Goal: Information Seeking & Learning: Learn about a topic

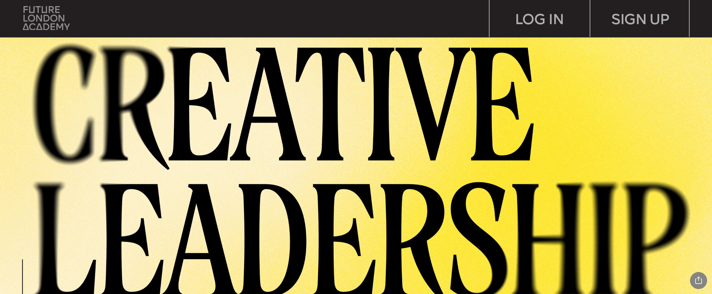
click at [45, 12] on img at bounding box center [46, 18] width 47 height 24
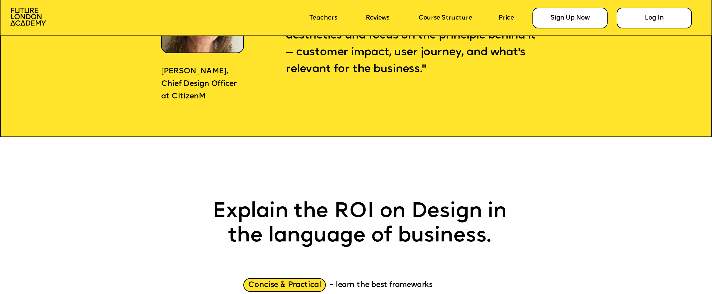
scroll to position [926, 0]
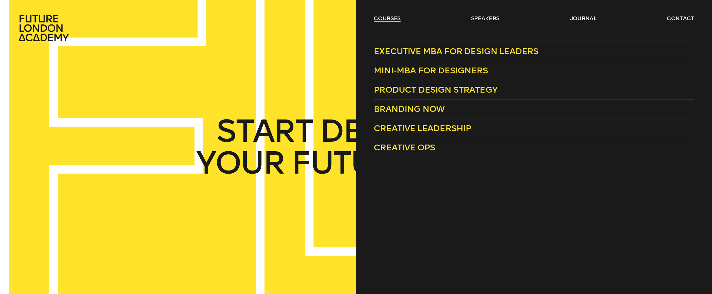
click at [393, 19] on link "courses" at bounding box center [387, 18] width 27 height 7
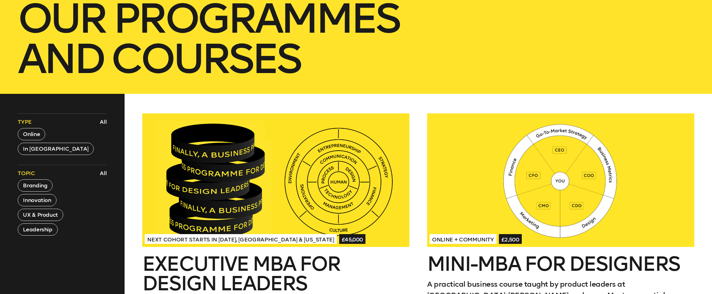
scroll to position [166, 0]
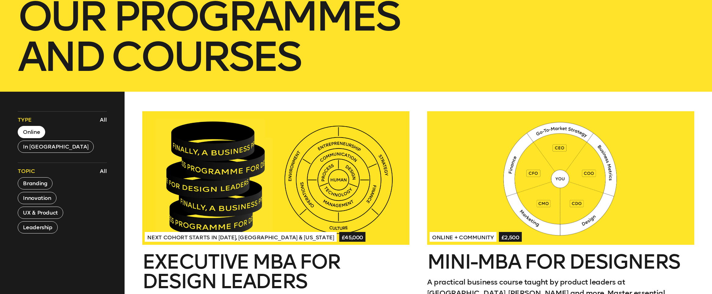
click at [31, 131] on button "Online" at bounding box center [31, 132] width 27 height 12
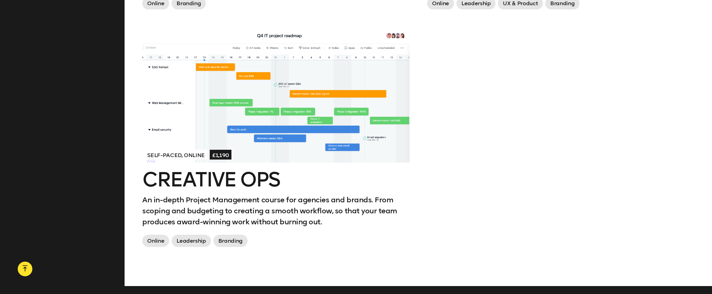
scroll to position [764, 0]
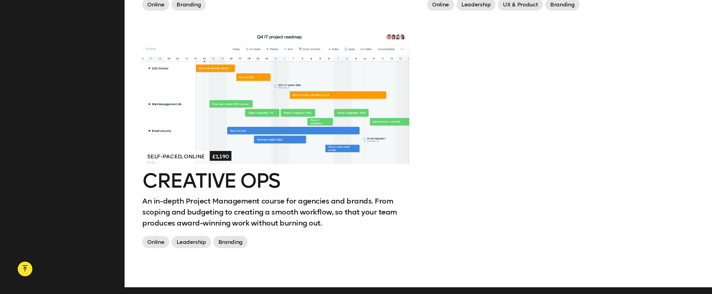
click at [237, 179] on h2 "Creative Ops" at bounding box center [275, 181] width 267 height 20
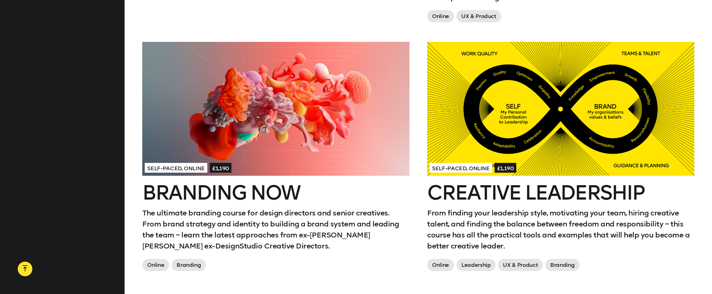
scroll to position [498, 0]
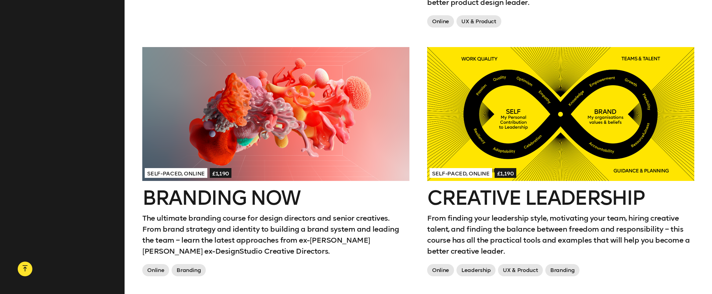
click at [473, 195] on h2 "Creative Leadership" at bounding box center [560, 198] width 267 height 20
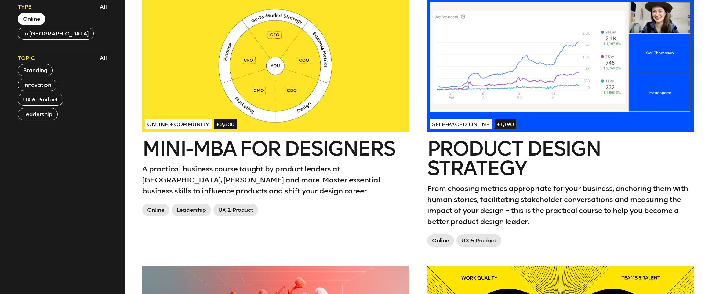
scroll to position [274, 0]
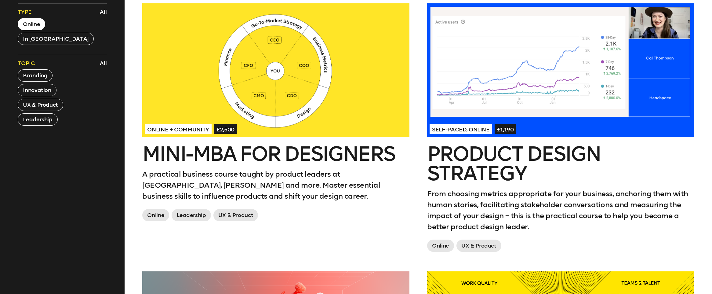
click at [33, 24] on button "Online" at bounding box center [31, 24] width 27 height 12
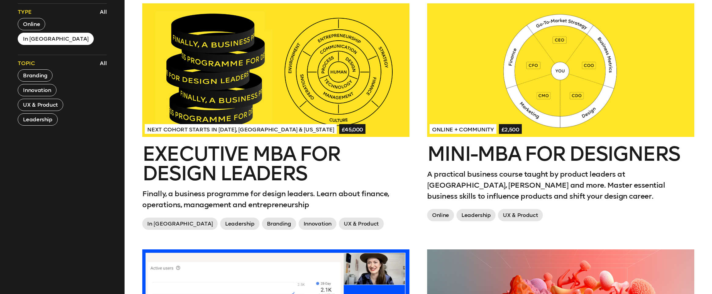
click at [38, 41] on button "In London" at bounding box center [56, 39] width 76 height 12
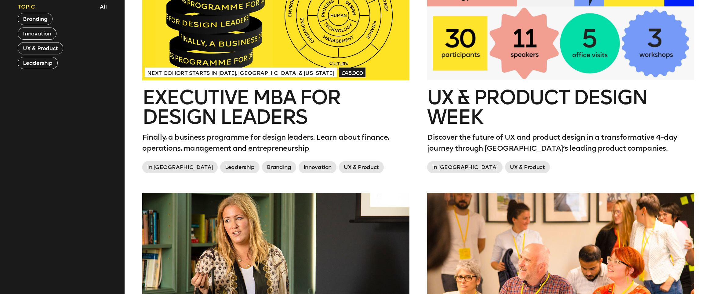
scroll to position [286, 0]
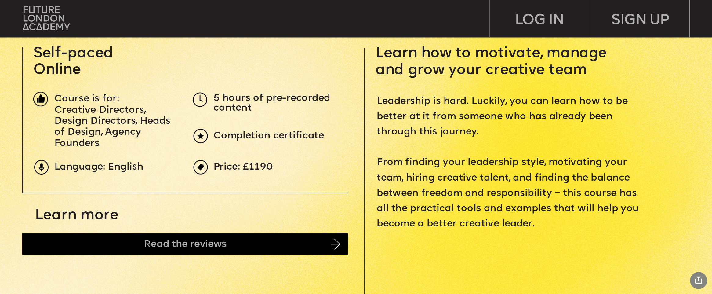
scroll to position [352, 0]
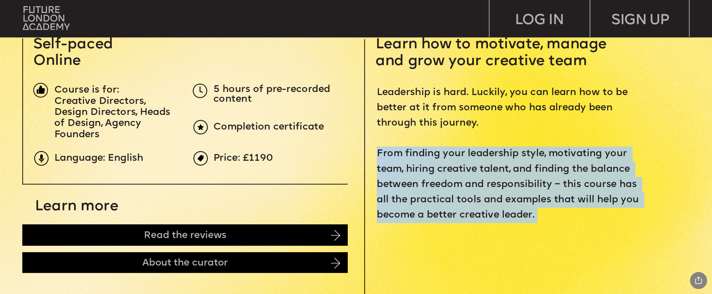
drag, startPoint x: 377, startPoint y: 150, endPoint x: 535, endPoint y: 224, distance: 174.0
click at [535, 224] on div "Leadership is hard. Luckily, you can learn how to be better at it from someone …" at bounding box center [511, 161] width 268 height 153
copy div "From finding your leadership style, motivating your team, hiring creative talen…"
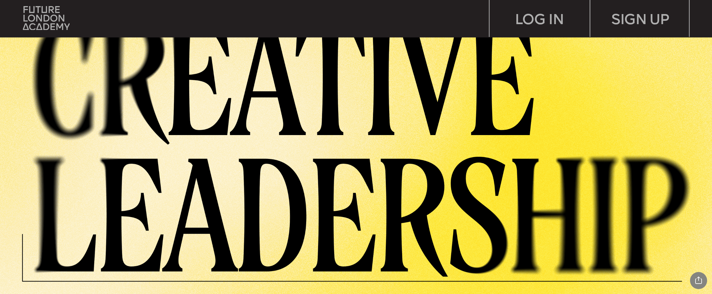
scroll to position [0, 0]
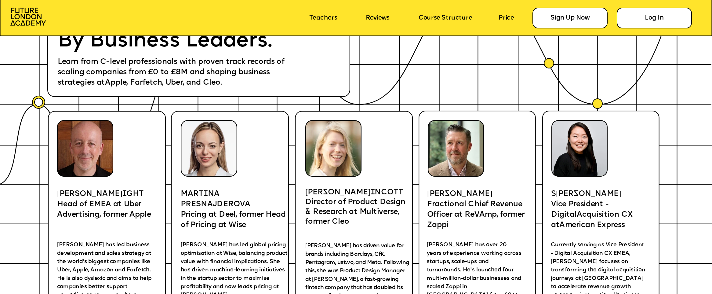
scroll to position [1465, 0]
click at [218, 21] on icon at bounding box center [356, 8] width 712 height 55
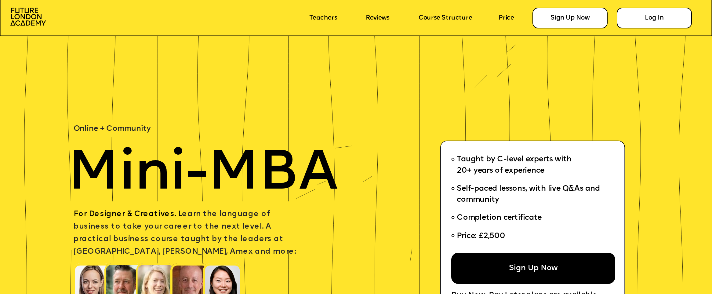
scroll to position [11, 0]
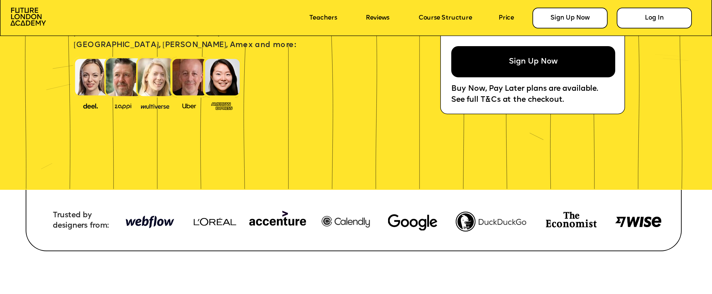
scroll to position [212, 0]
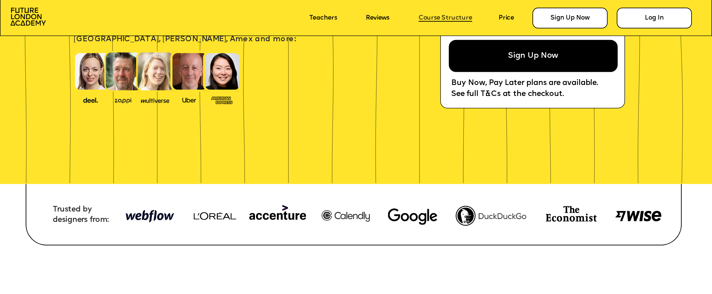
click at [441, 15] on link "Course Structure" at bounding box center [445, 18] width 53 height 7
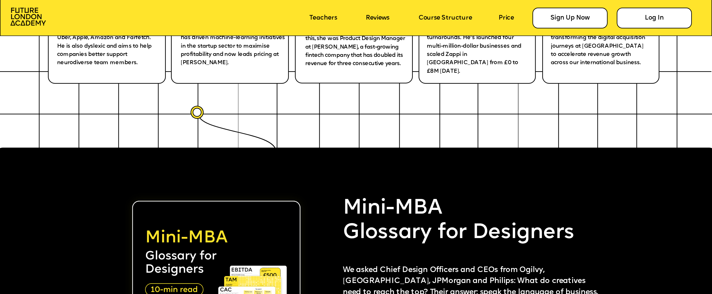
scroll to position [1545, 0]
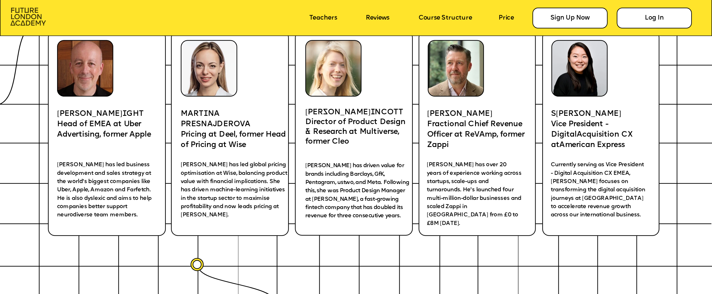
click at [28, 16] on img at bounding box center [27, 17] width 35 height 18
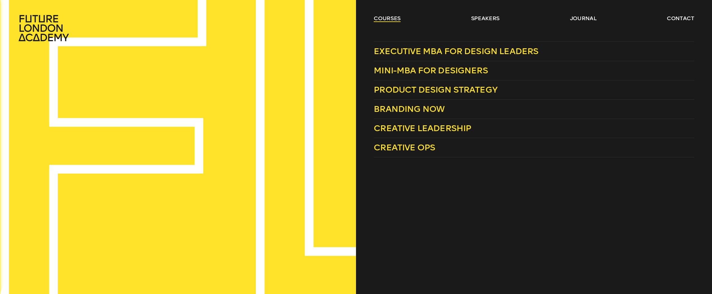
click at [399, 20] on link "courses" at bounding box center [387, 18] width 27 height 7
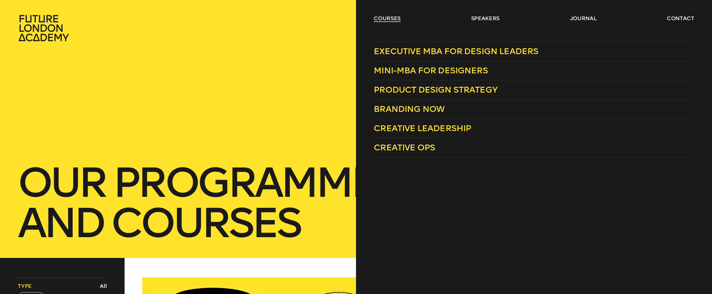
click at [395, 17] on link "courses" at bounding box center [387, 18] width 27 height 7
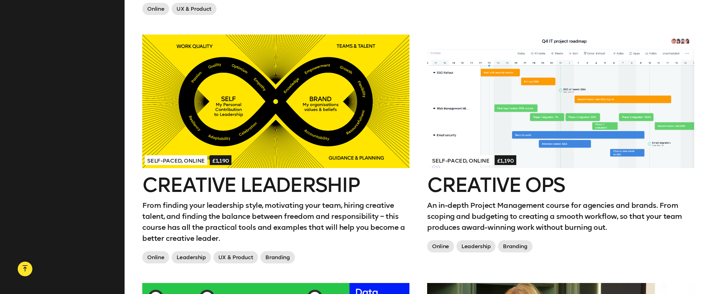
scroll to position [762, 0]
